Goal: Transaction & Acquisition: Download file/media

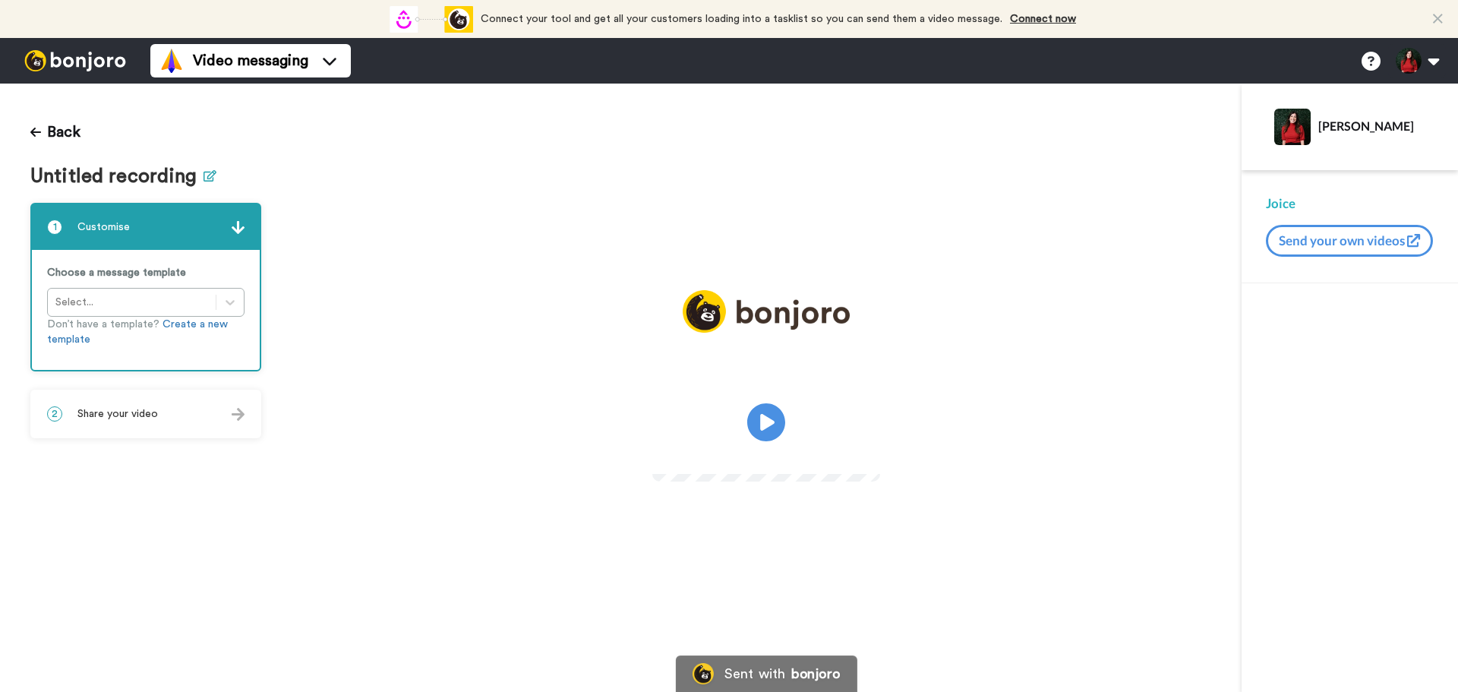
click at [210, 180] on icon at bounding box center [210, 175] width 13 height 11
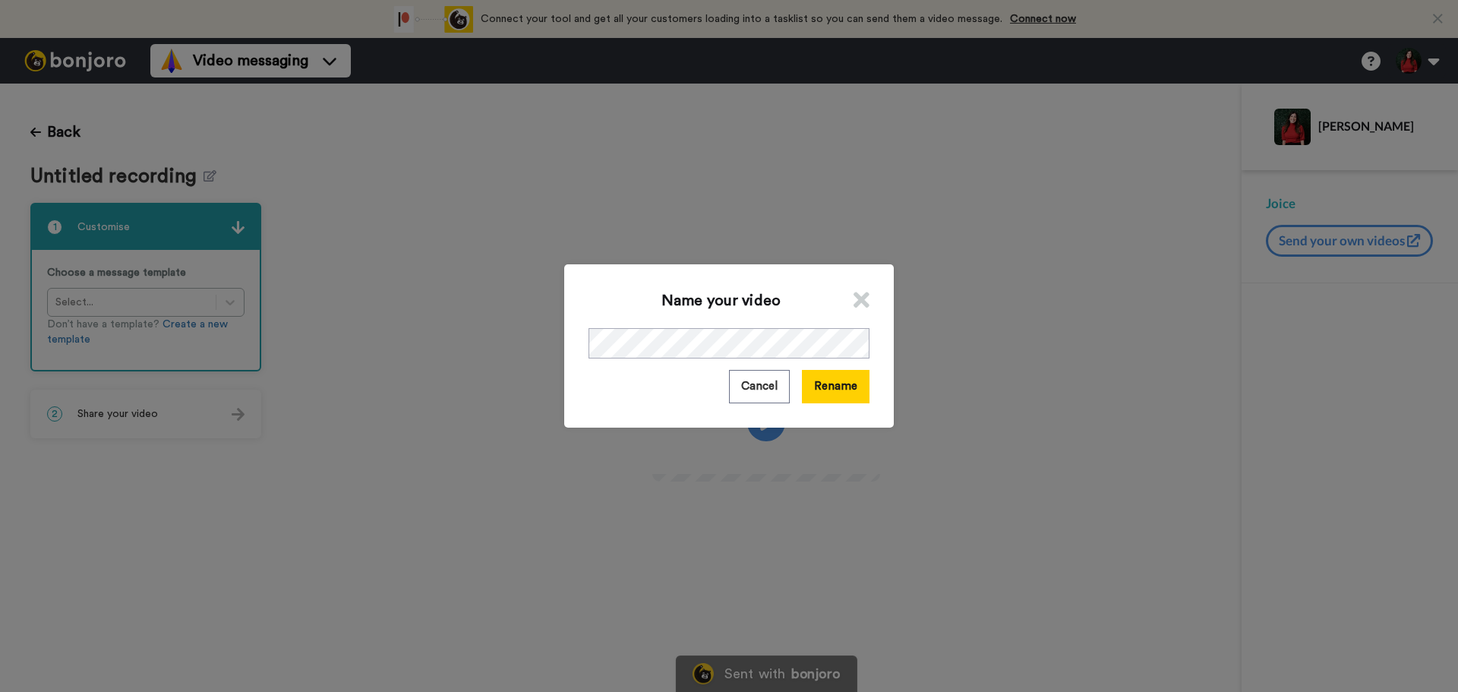
click at [871, 389] on div "Name your video Cancel Rename" at bounding box center [729, 345] width 330 height 163
click at [837, 390] on button "Rename" at bounding box center [836, 386] width 68 height 33
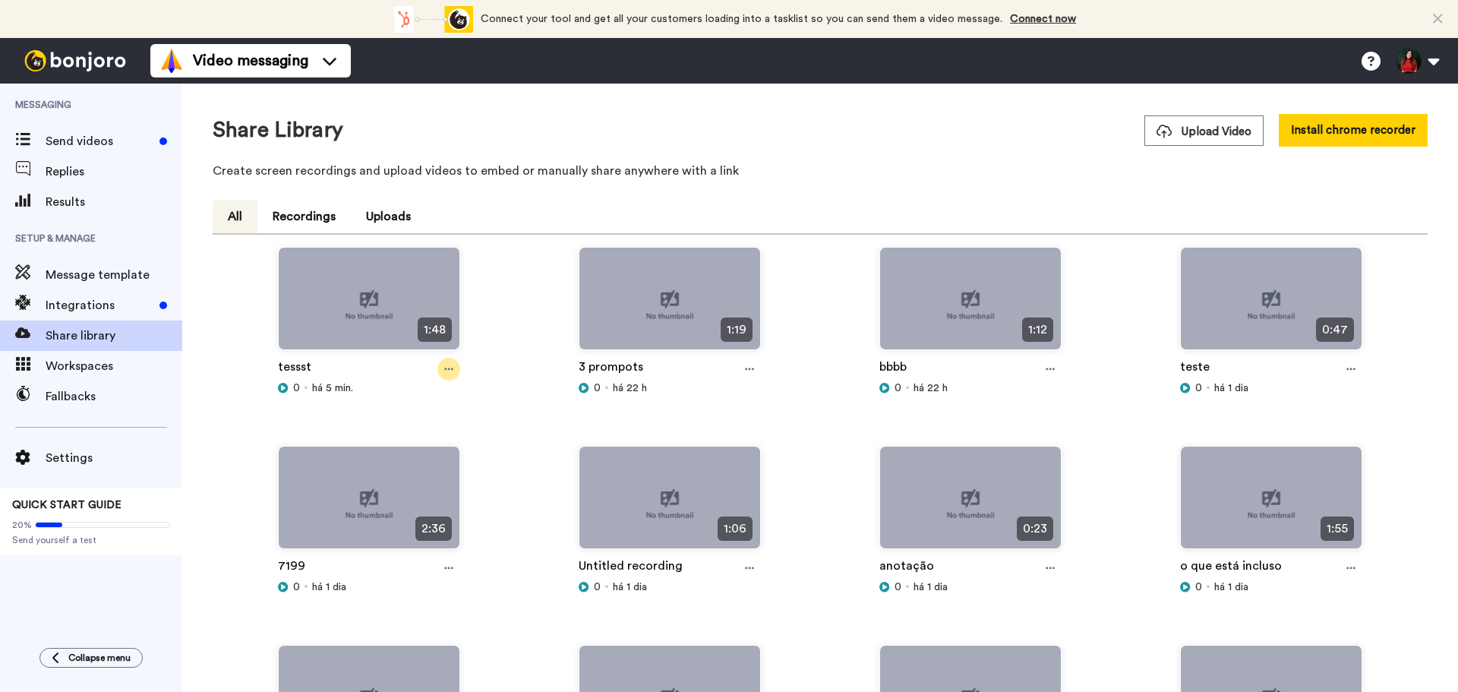
click at [449, 367] on icon at bounding box center [448, 369] width 9 height 11
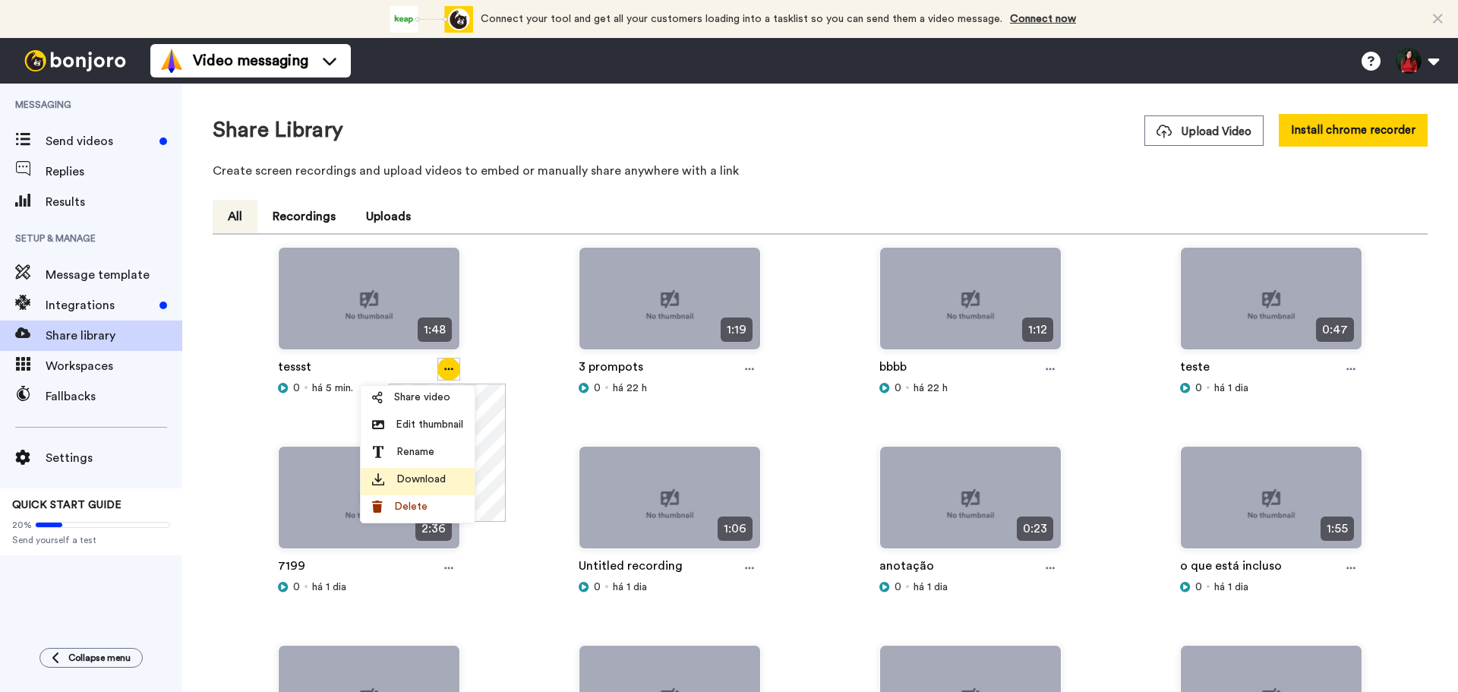
click at [432, 485] on span "Download" at bounding box center [421, 479] width 49 height 15
